Goal: Information Seeking & Learning: Learn about a topic

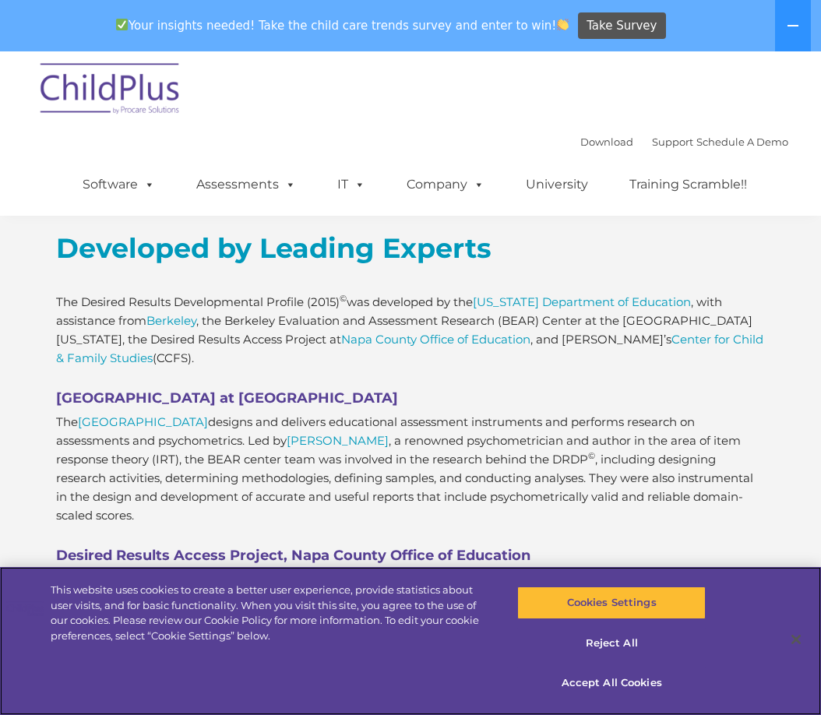
scroll to position [1036, 0]
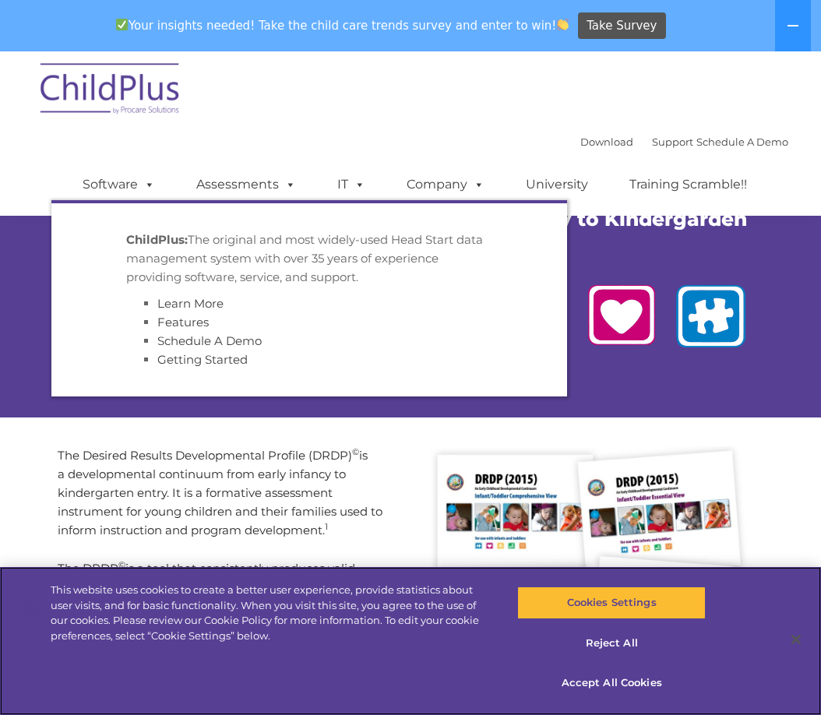
scroll to position [78, 0]
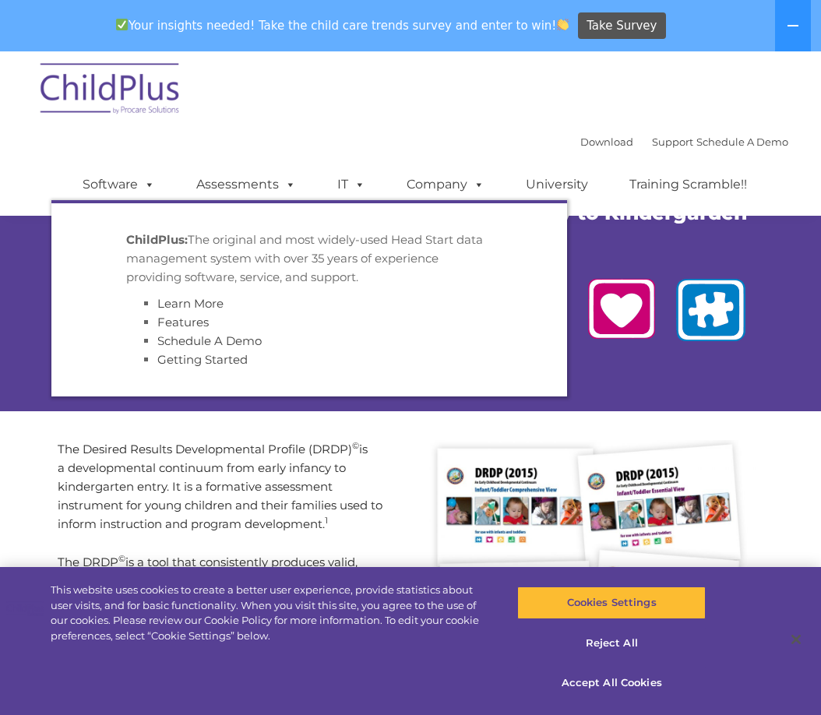
click at [364, 450] on p "The Desired Results Developmental Profile (DRDP) © is a developmental continuum…" at bounding box center [229, 487] width 342 height 94
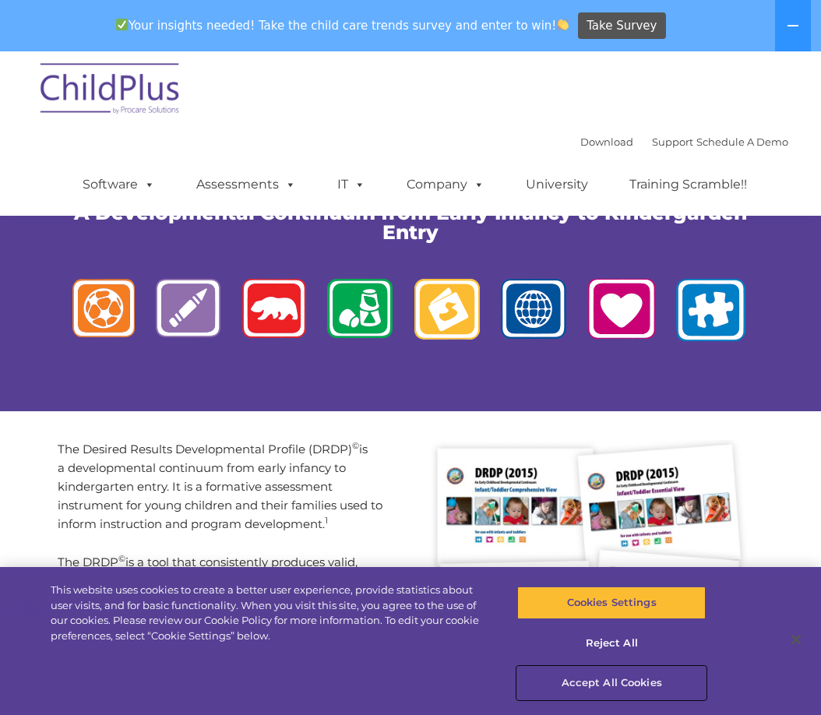
click at [614, 681] on button "Accept All Cookies" at bounding box center [611, 683] width 189 height 33
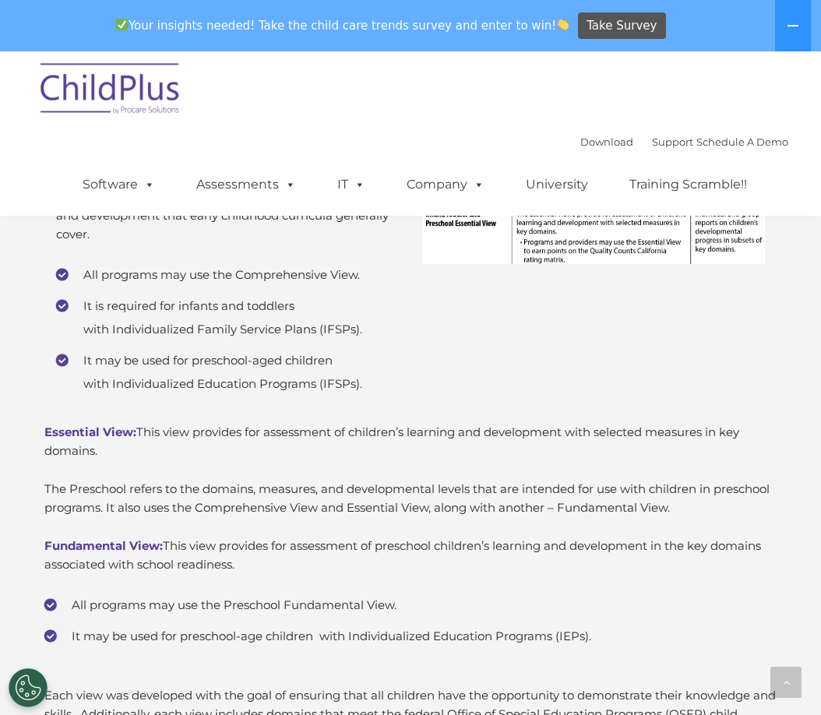
scroll to position [4241, 0]
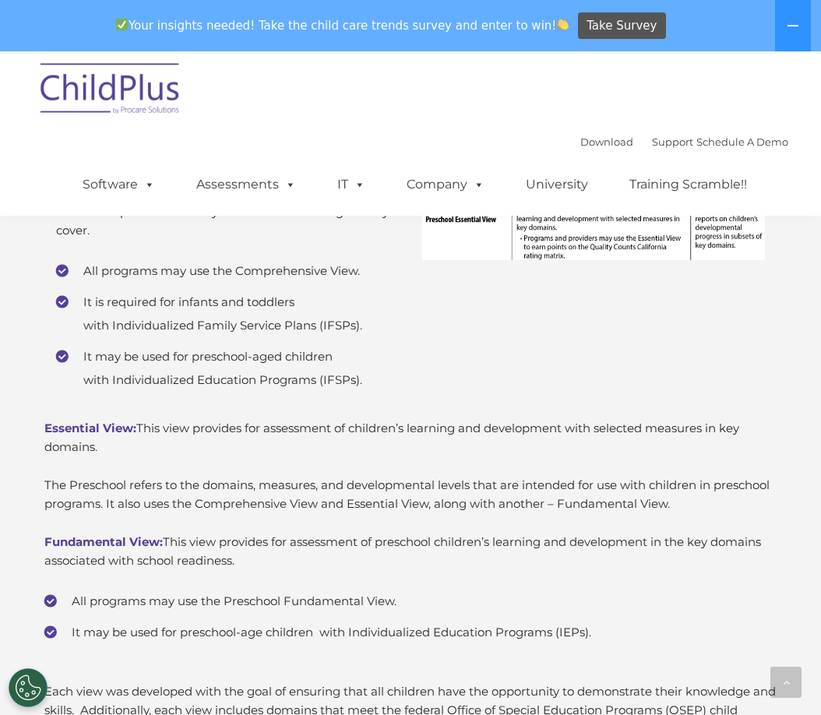
drag, startPoint x: 674, startPoint y: 464, endPoint x: 332, endPoint y: 16, distance: 564.4
click at [674, 457] on p "Essential View: This view provides for assessment of children’s learning and de…" at bounding box center [410, 437] width 733 height 37
